Goal: Register for event/course

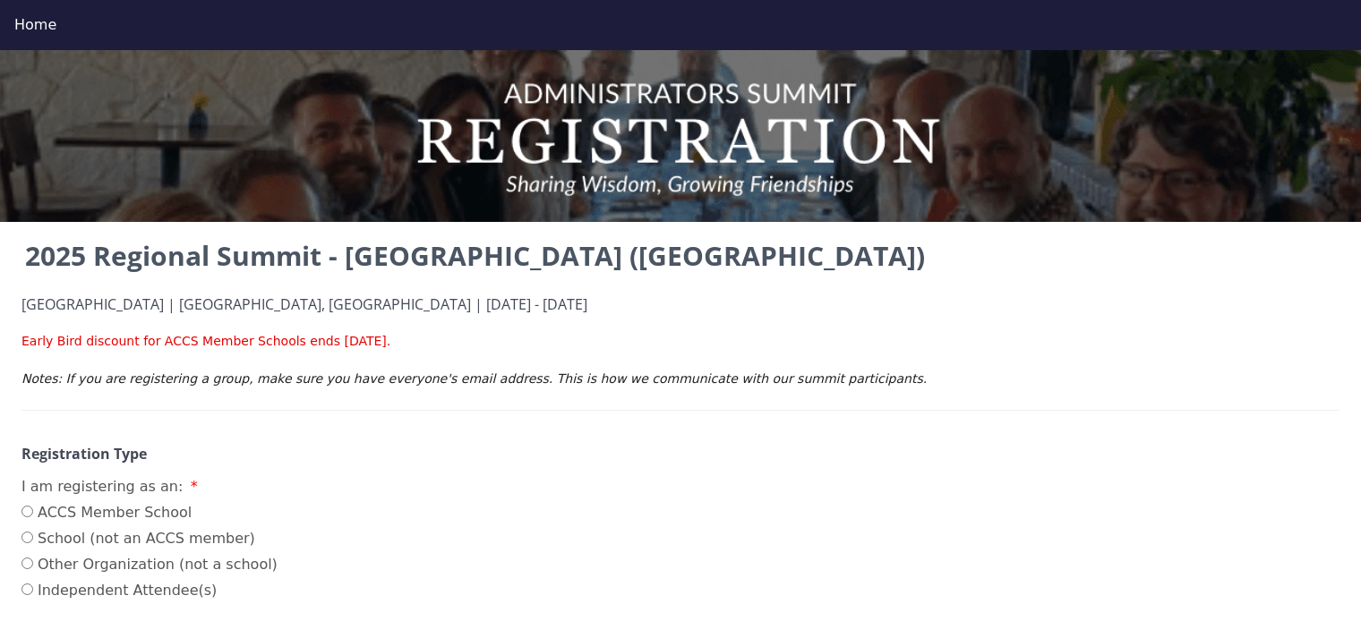
click at [28, 514] on input "ACCS Member School" at bounding box center [27, 512] width 12 height 12
radio input "true"
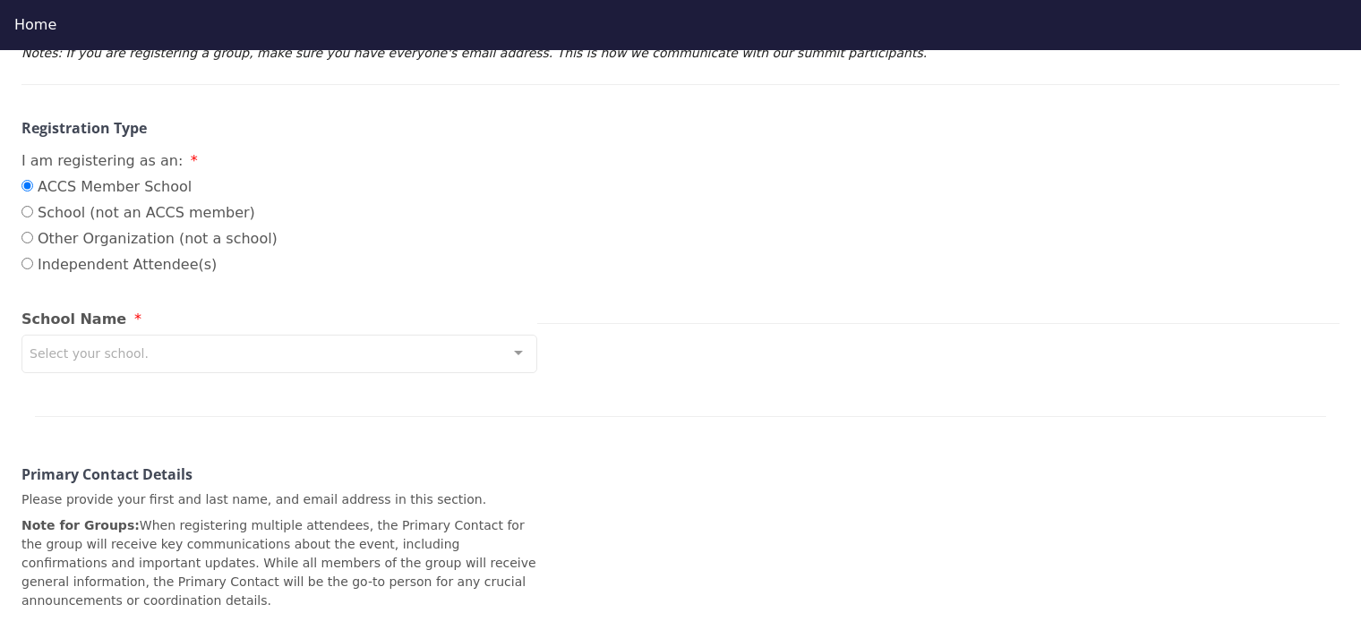
scroll to position [328, 0]
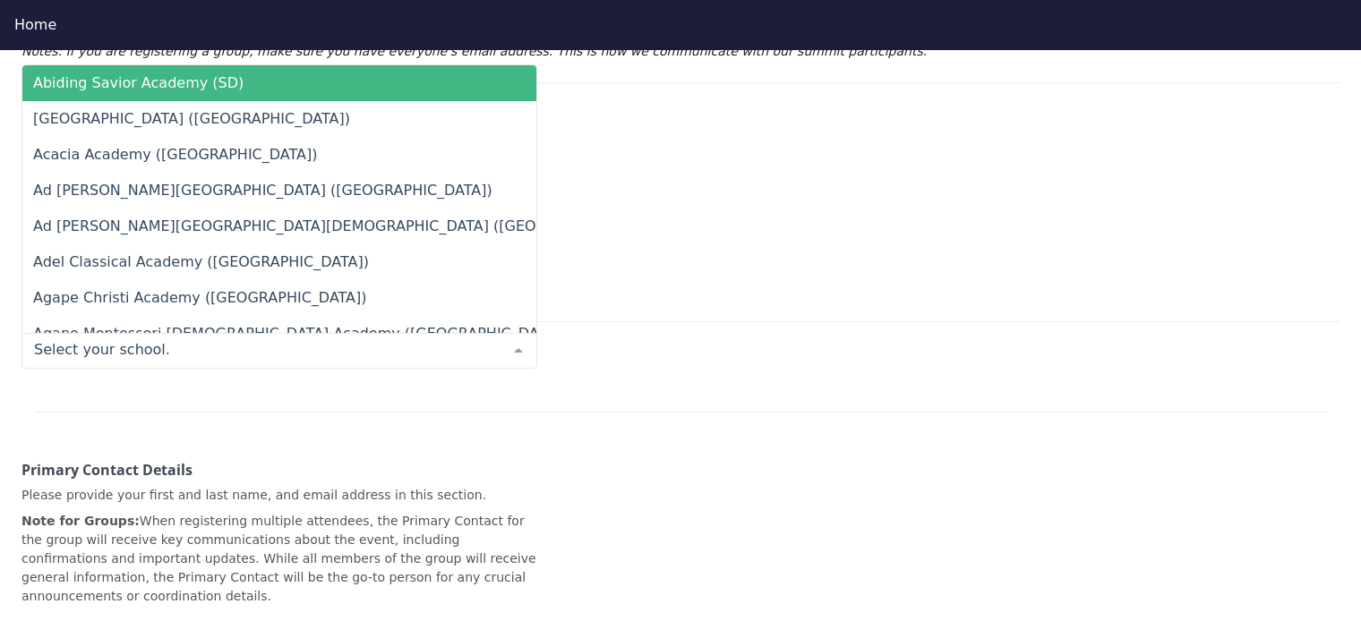
click at [253, 354] on input "text" at bounding box center [265, 350] width 471 height 18
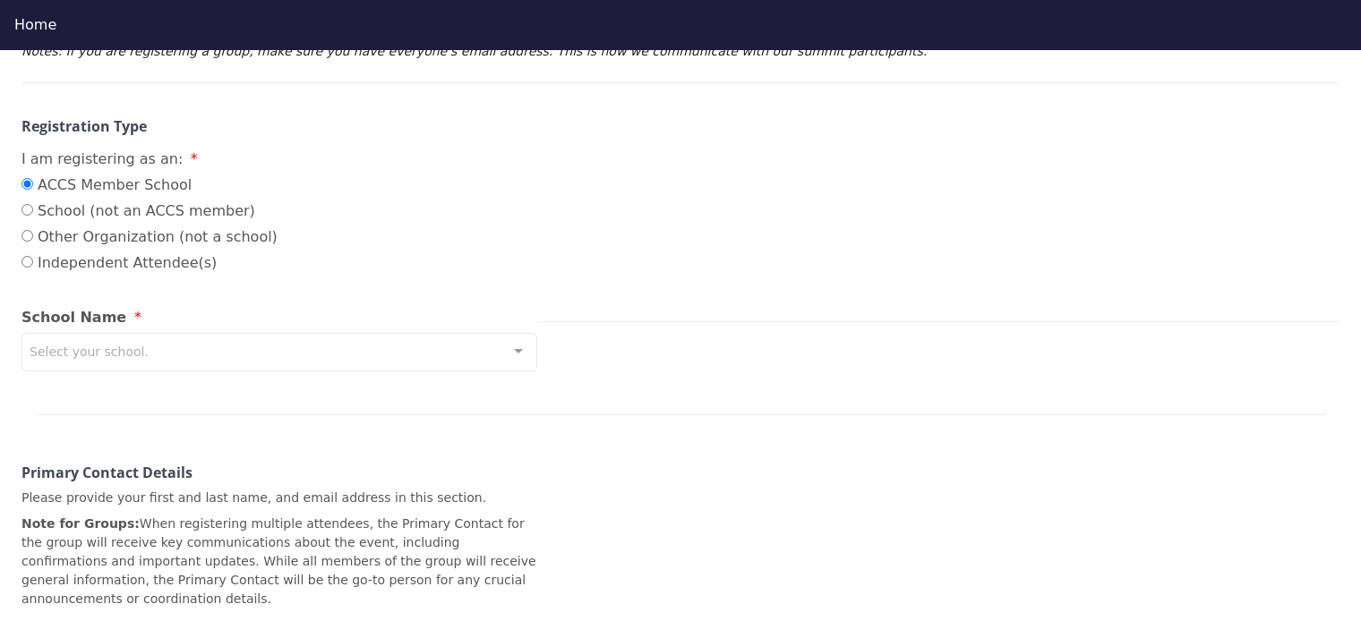
click at [515, 349] on div at bounding box center [518, 351] width 36 height 34
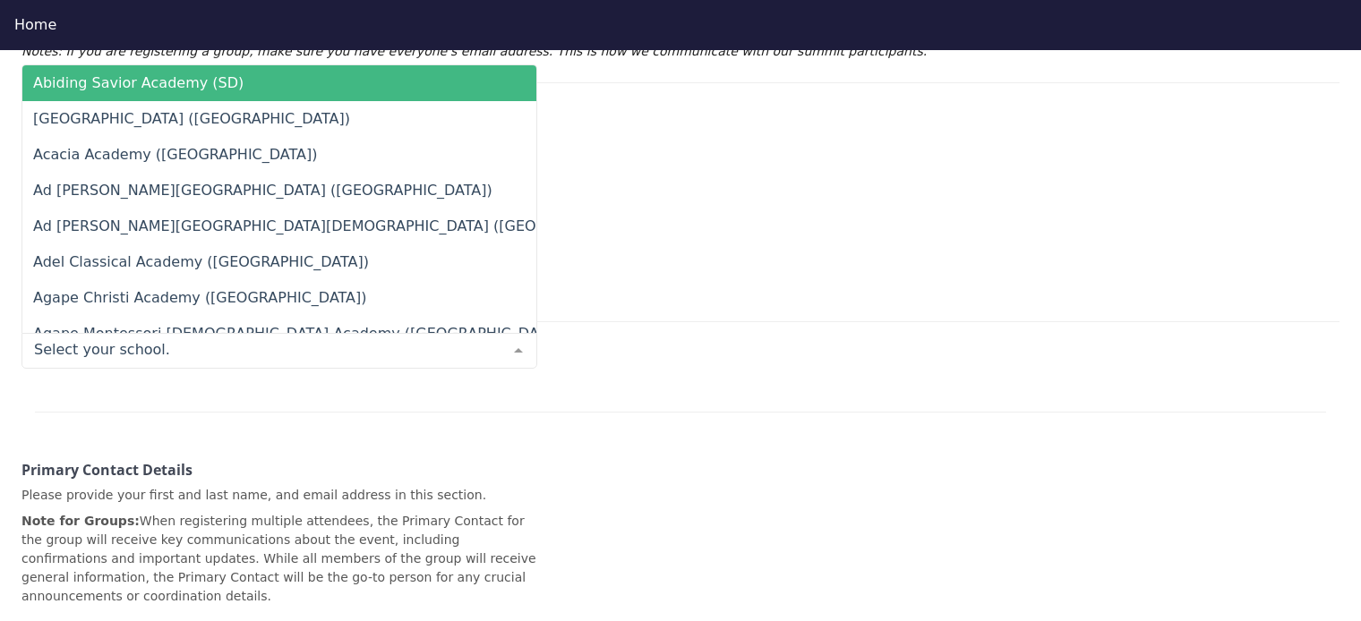
click at [515, 355] on div at bounding box center [518, 351] width 36 height 34
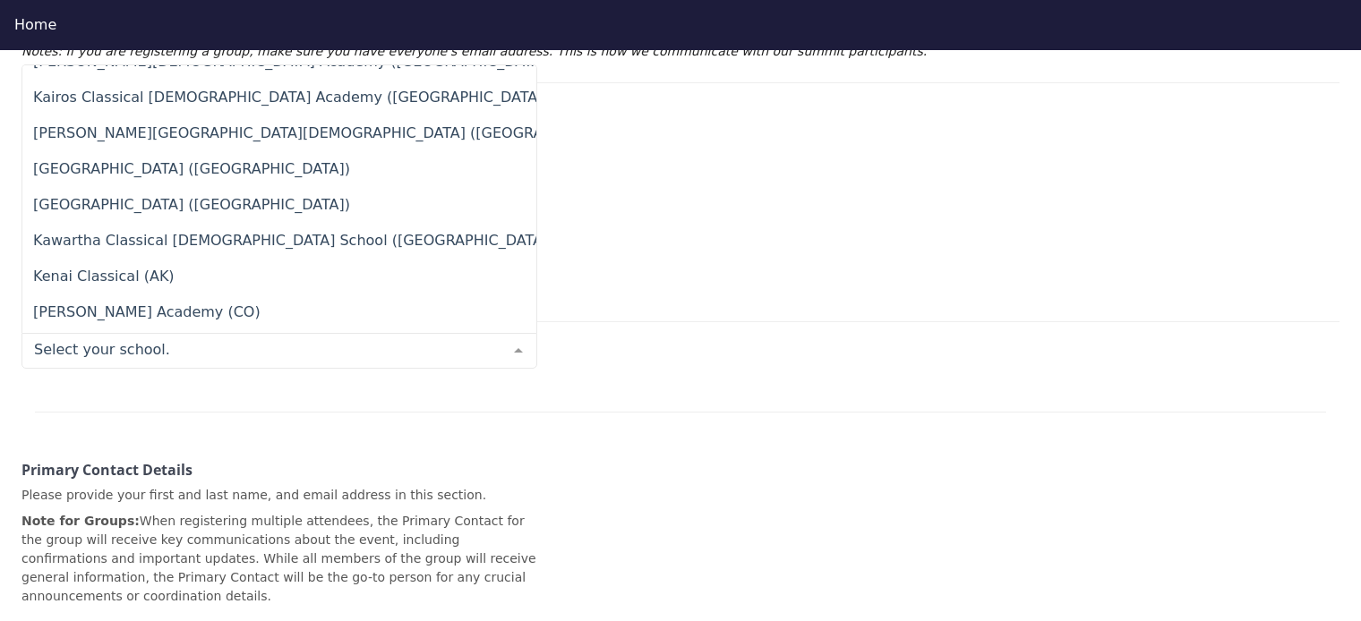
scroll to position [8973, 0]
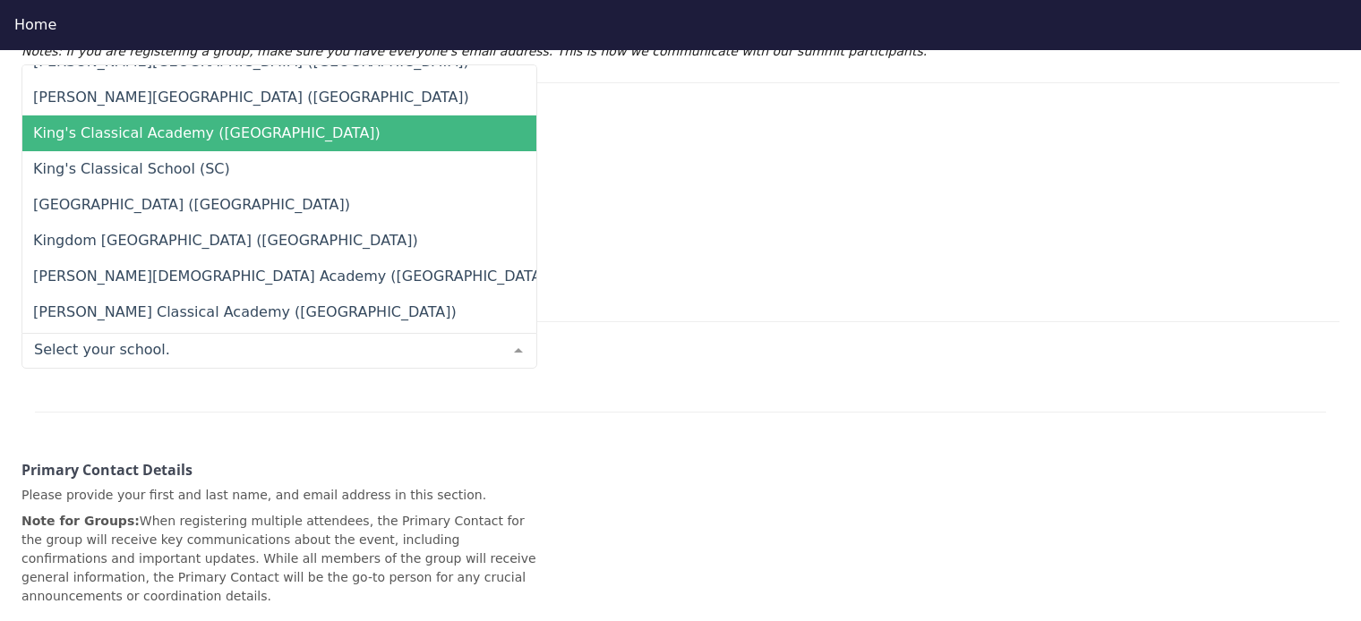
click at [177, 135] on span "King's Classical Academy ([GEOGRAPHIC_DATA])" at bounding box center [206, 132] width 347 height 17
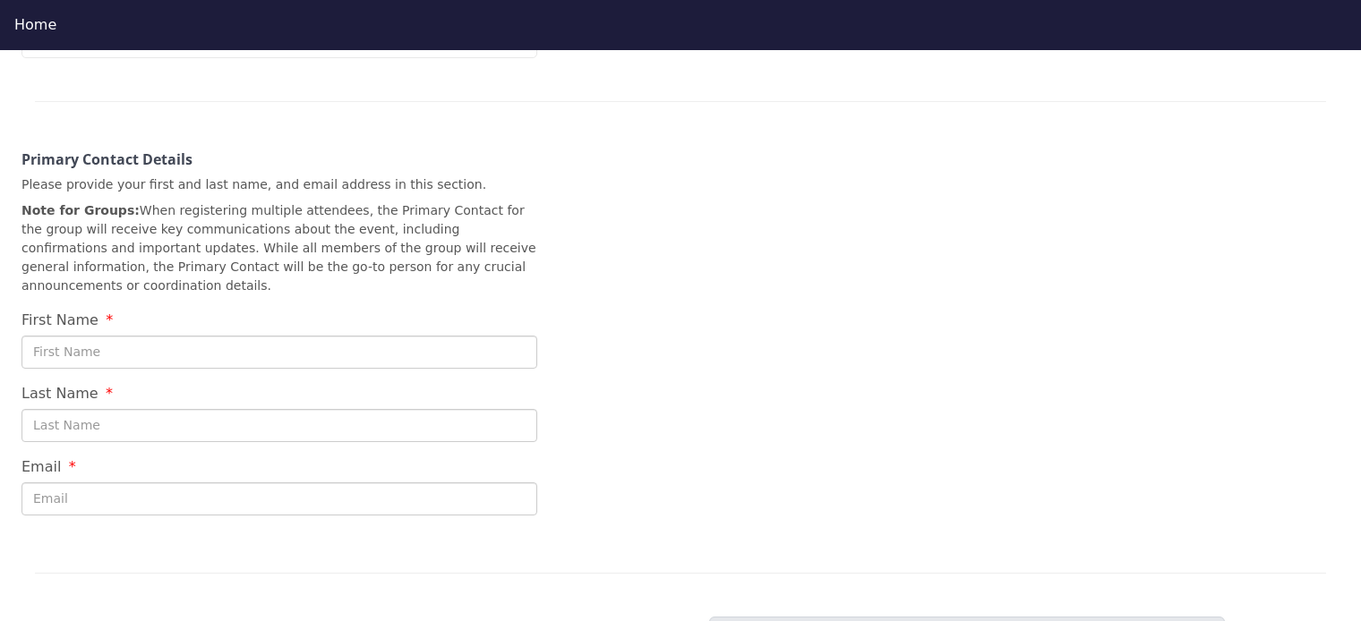
scroll to position [640, 0]
type input "h"
type input "[DEMOGRAPHIC_DATA]"
type input "[PERSON_NAME]"
type input "[EMAIL_ADDRESS][PERSON_NAME][DOMAIN_NAME]"
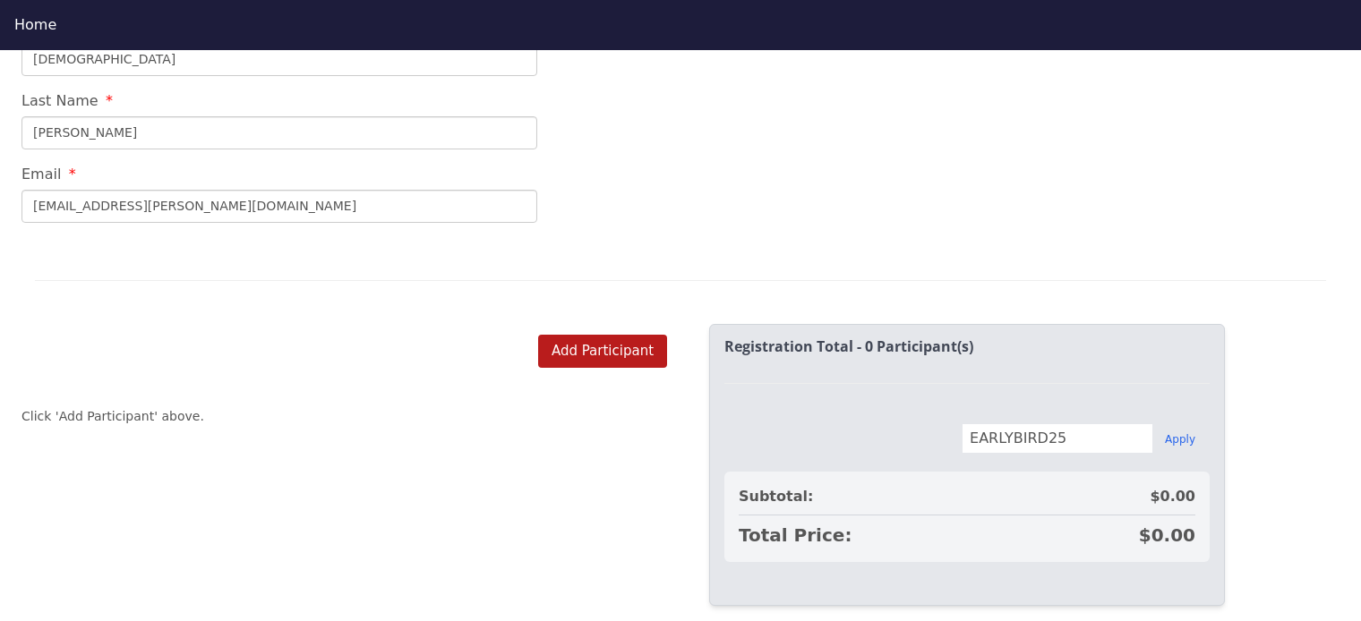
scroll to position [932, 0]
click at [1179, 431] on button "Apply" at bounding box center [1180, 438] width 30 height 14
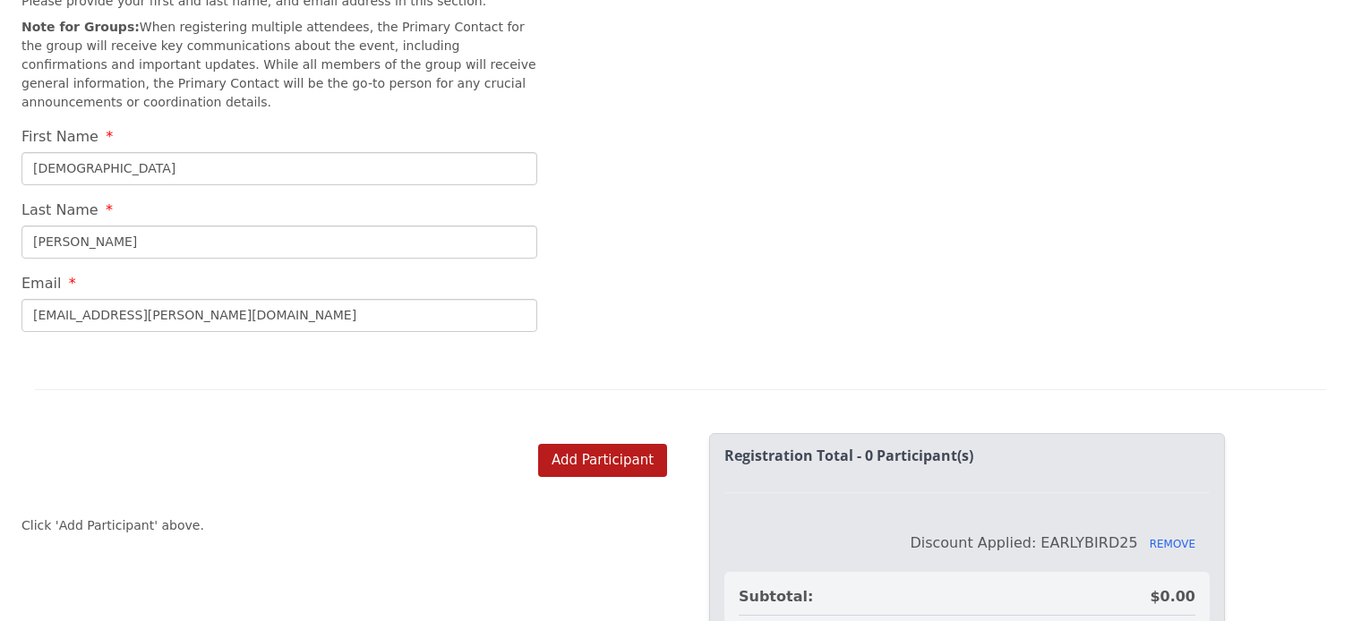
scroll to position [777, 0]
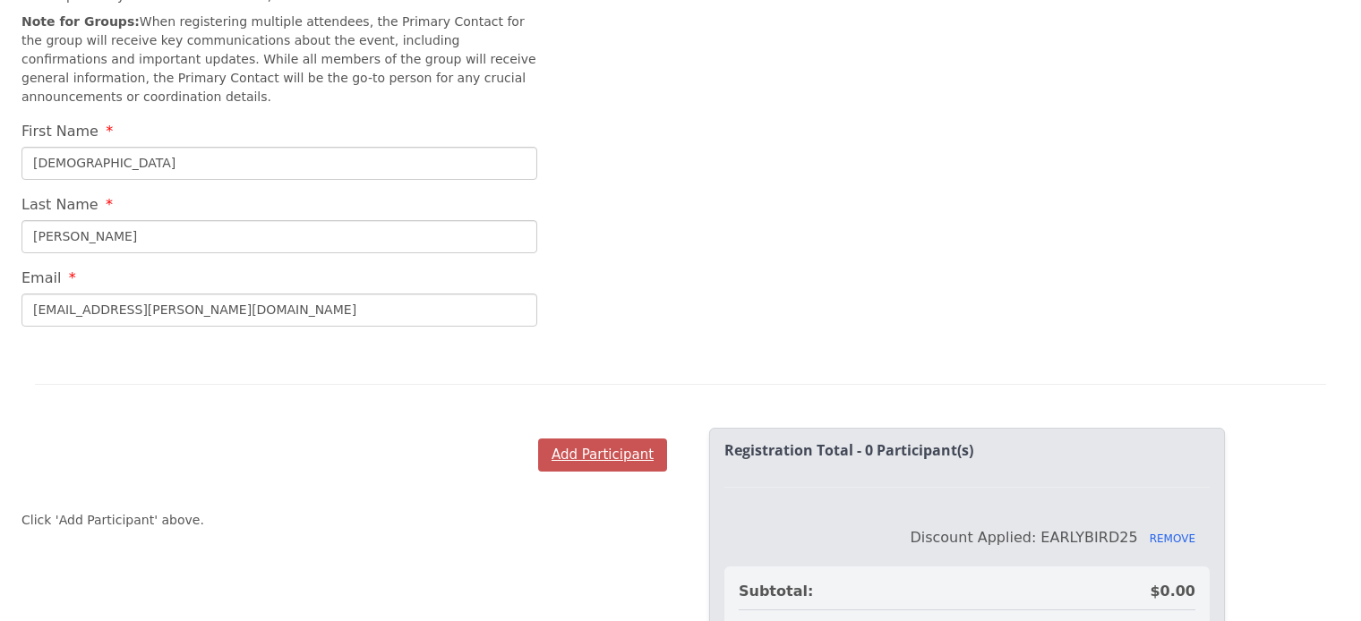
click at [582, 446] on button "Add Participant" at bounding box center [602, 455] width 129 height 33
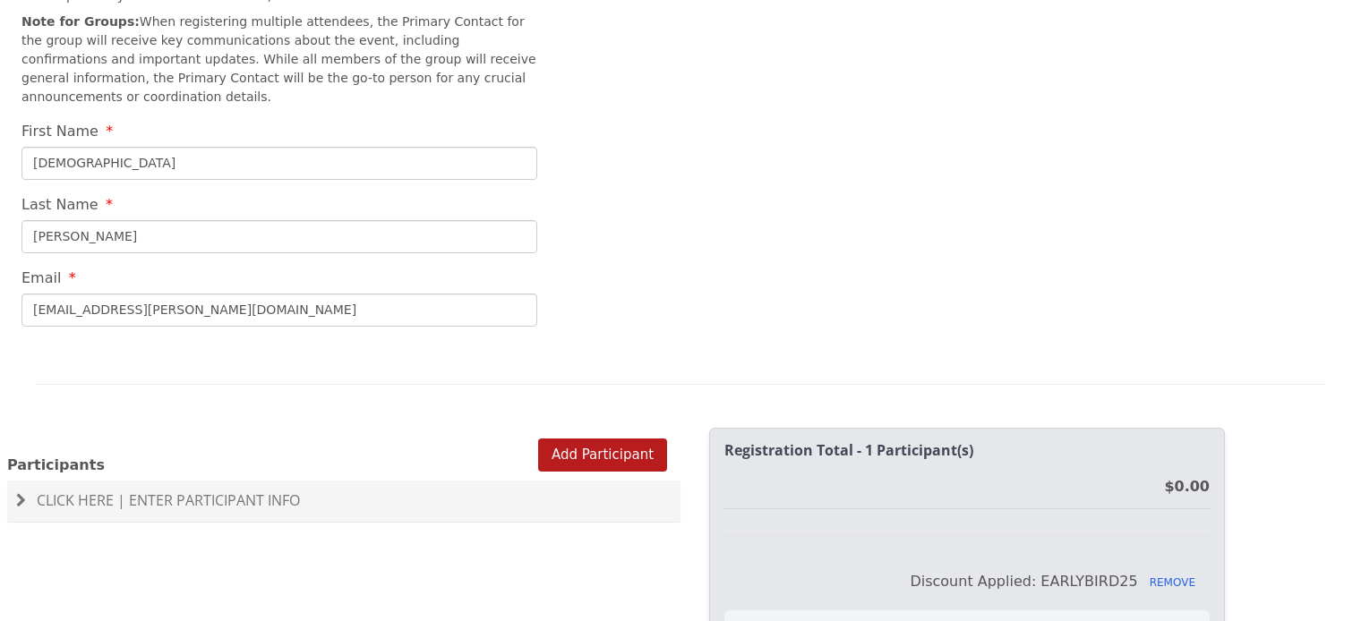
click at [244, 491] on span "Click Here | Enter Participant Info" at bounding box center [168, 501] width 263 height 20
click at [46, 531] on label "This participant is the Head of School" at bounding box center [177, 550] width 298 height 38
click at [0, 0] on input "This participant is the Head of School" at bounding box center [0, 0] width 0 height 0
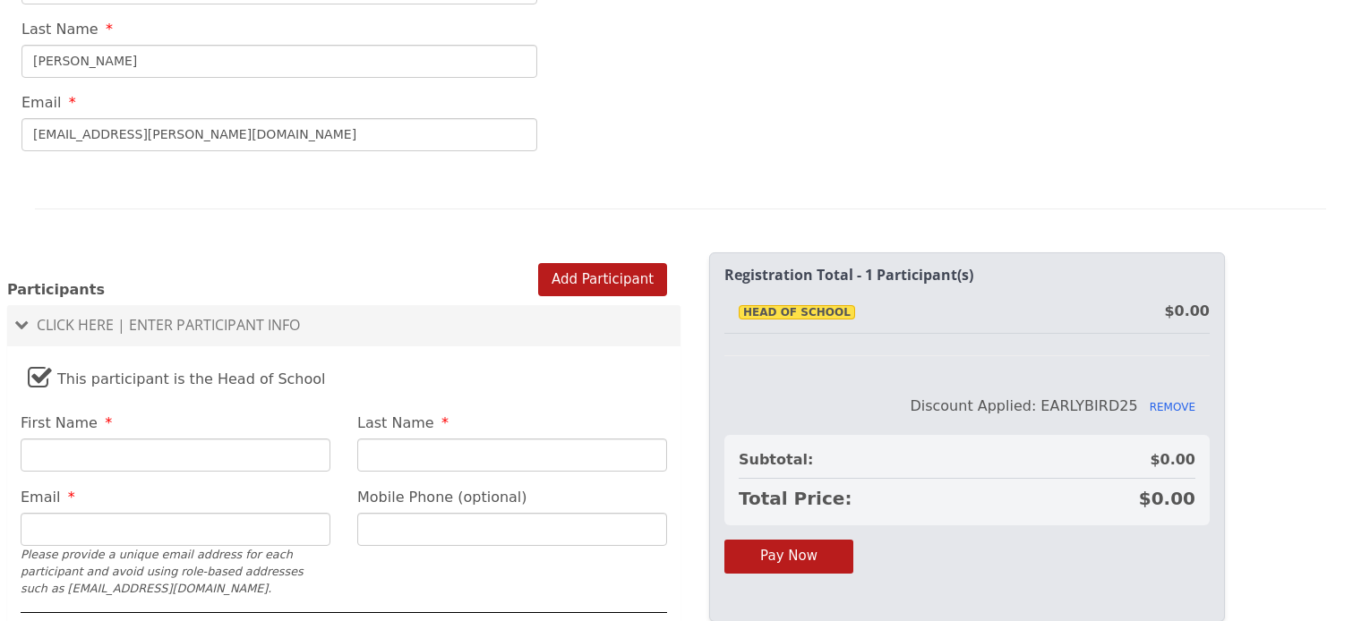
scroll to position [953, 0]
click at [109, 438] on input "First Name" at bounding box center [176, 454] width 310 height 33
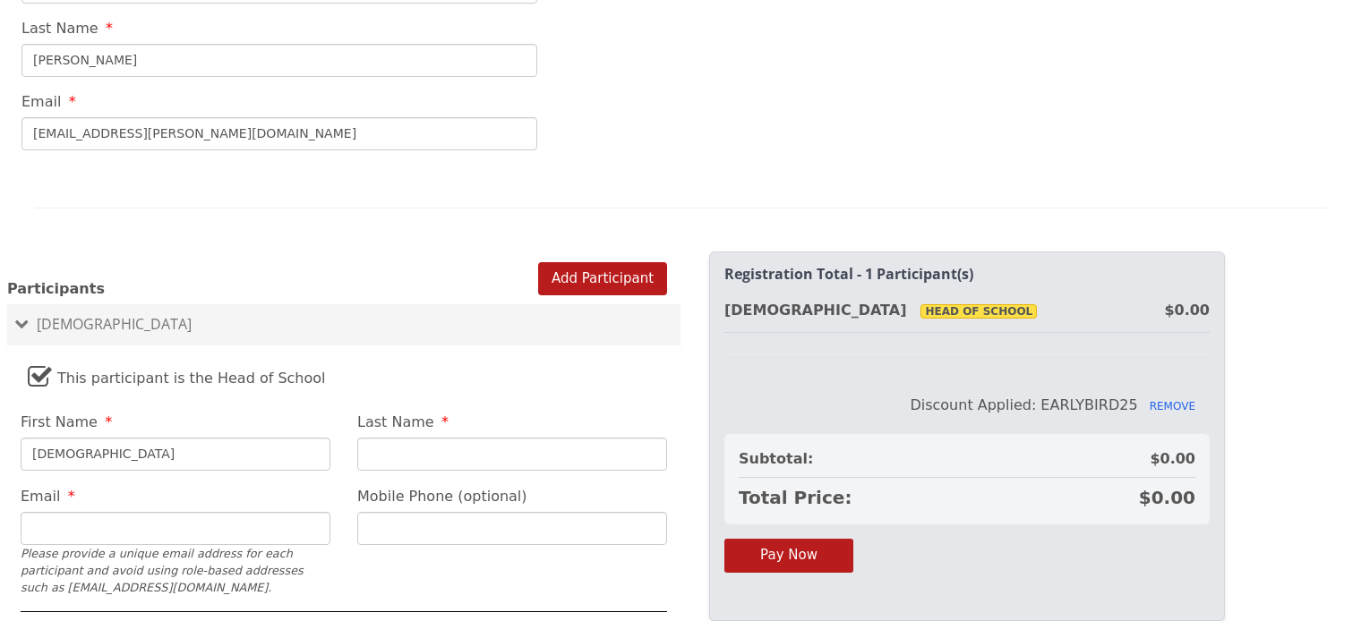
type input "[DEMOGRAPHIC_DATA]"
type input "[PERSON_NAME]"
click at [97, 513] on input "Email" at bounding box center [176, 528] width 310 height 33
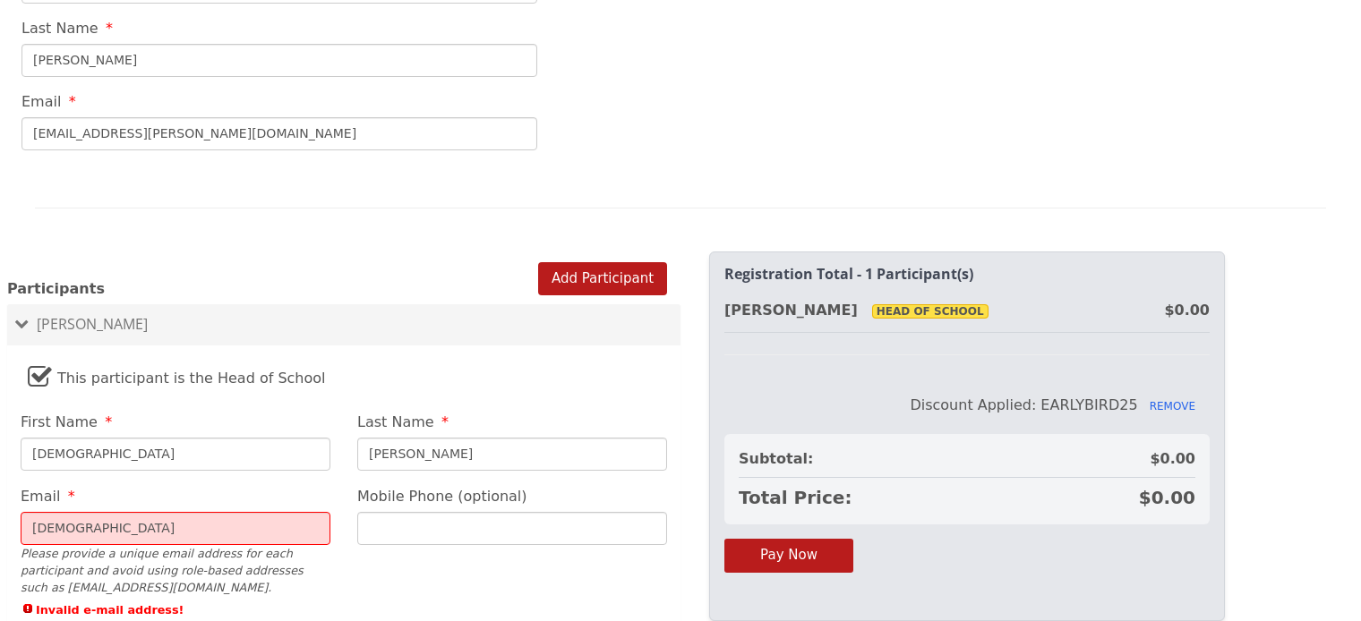
type input "[EMAIL_ADDRESS][PERSON_NAME][DOMAIN_NAME]"
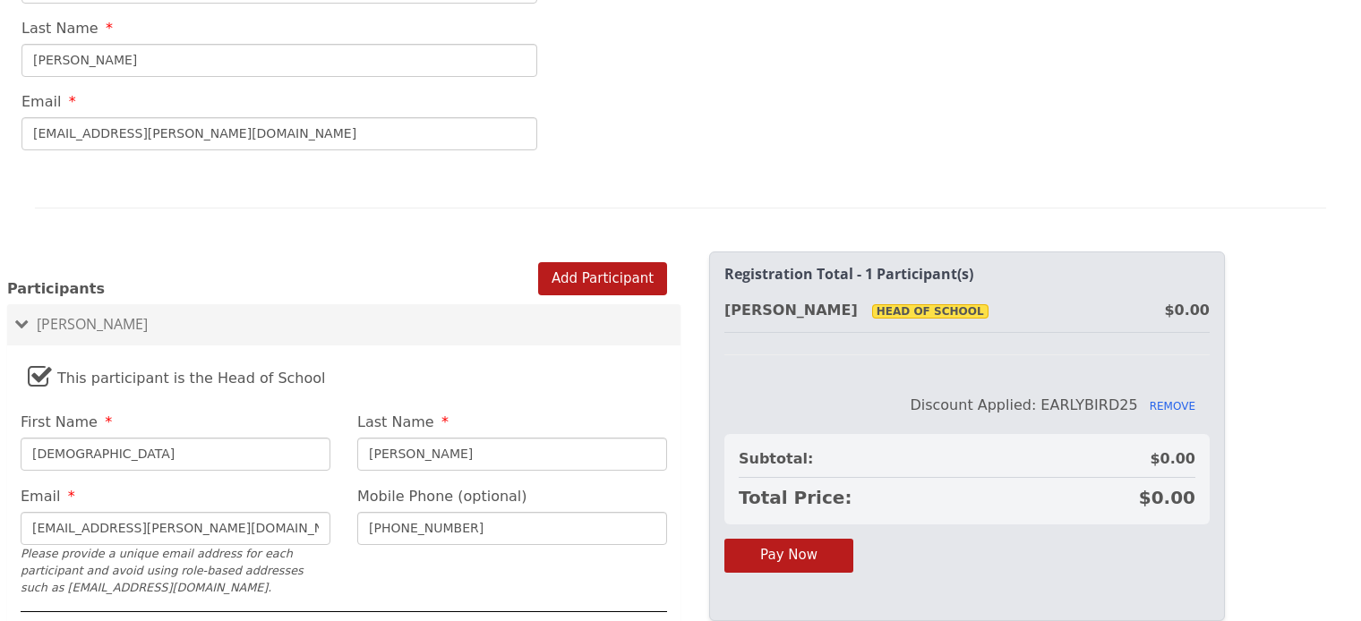
type input "[PHONE_NUMBER]"
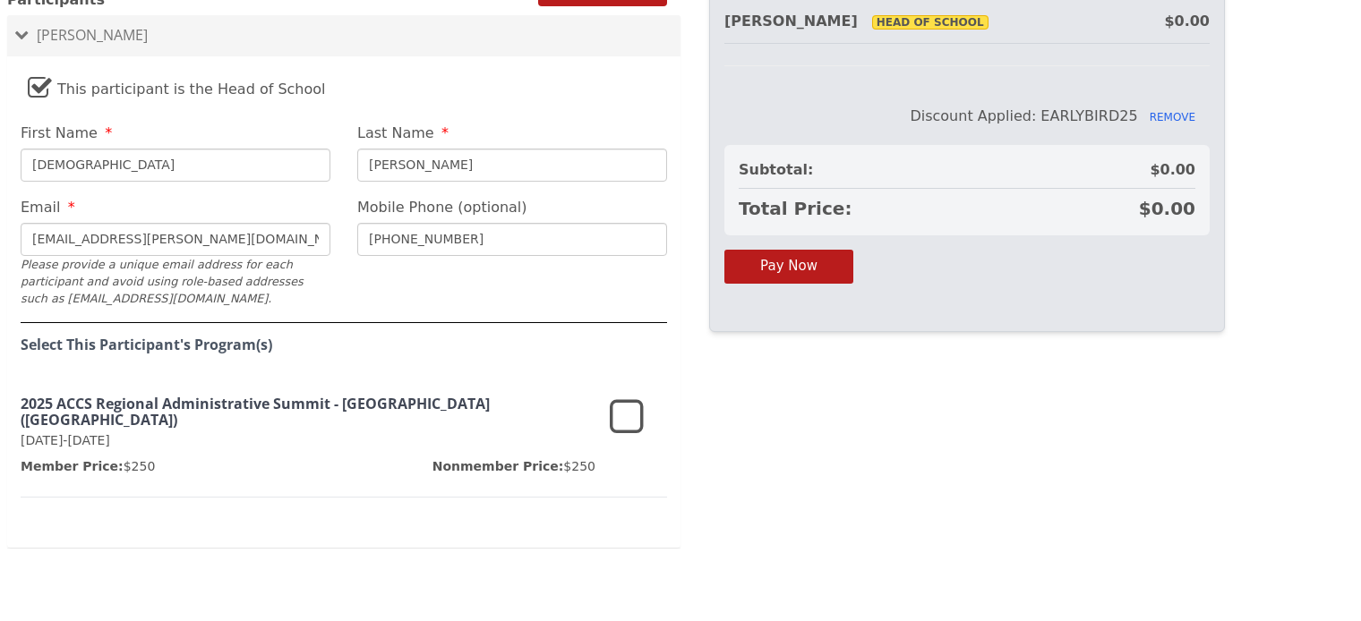
scroll to position [1254, 0]
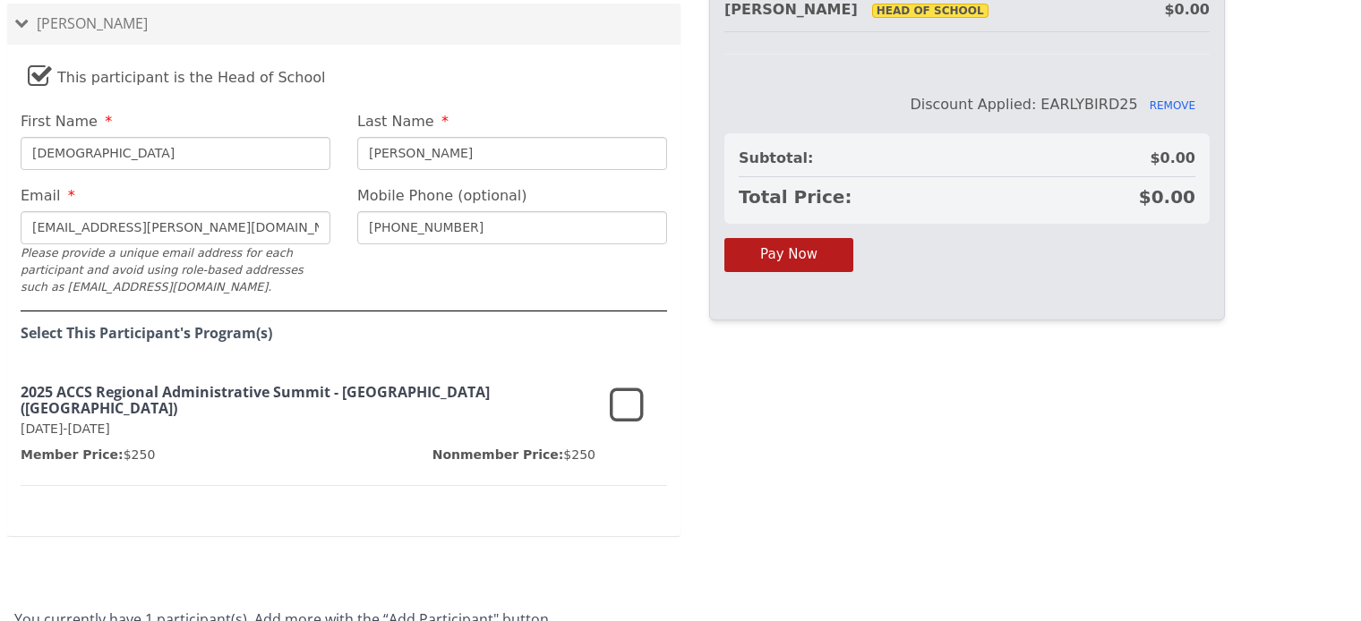
click at [618, 396] on icon at bounding box center [627, 406] width 34 height 43
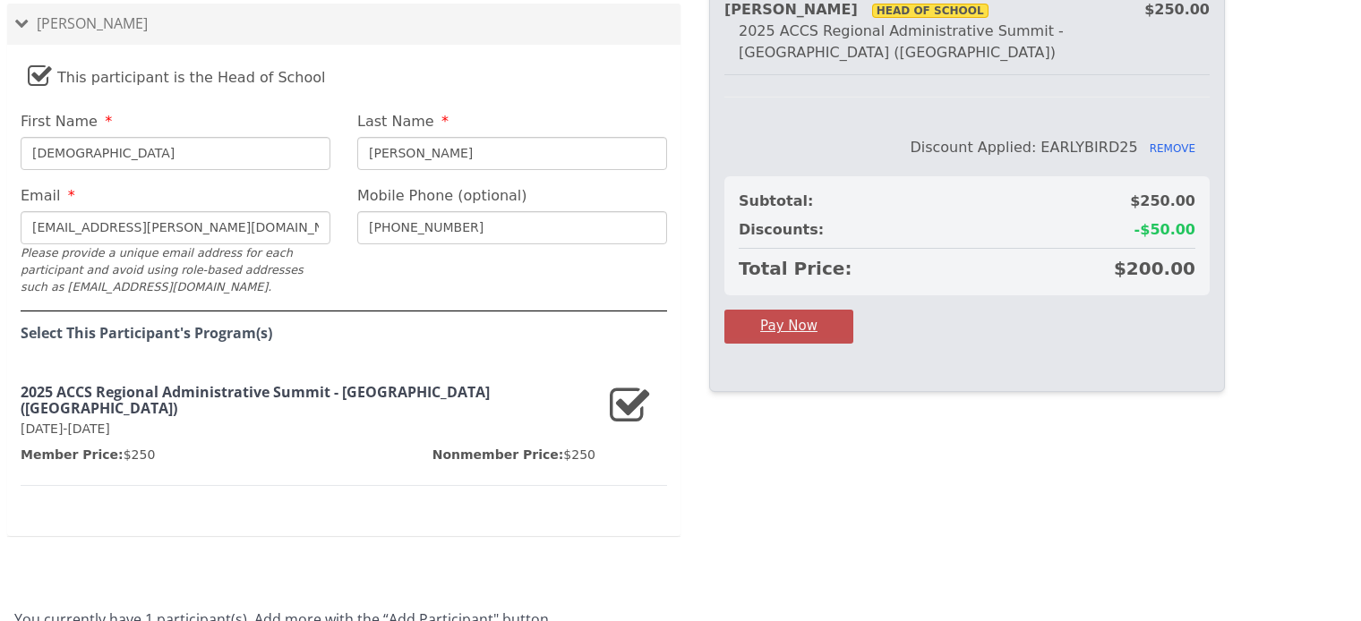
click at [821, 310] on button "Pay Now" at bounding box center [788, 326] width 129 height 33
click at [816, 310] on button "Pay Now" at bounding box center [788, 326] width 129 height 33
click at [809, 310] on button "Pay Now" at bounding box center [788, 326] width 129 height 33
